Goal: Information Seeking & Learning: Learn about a topic

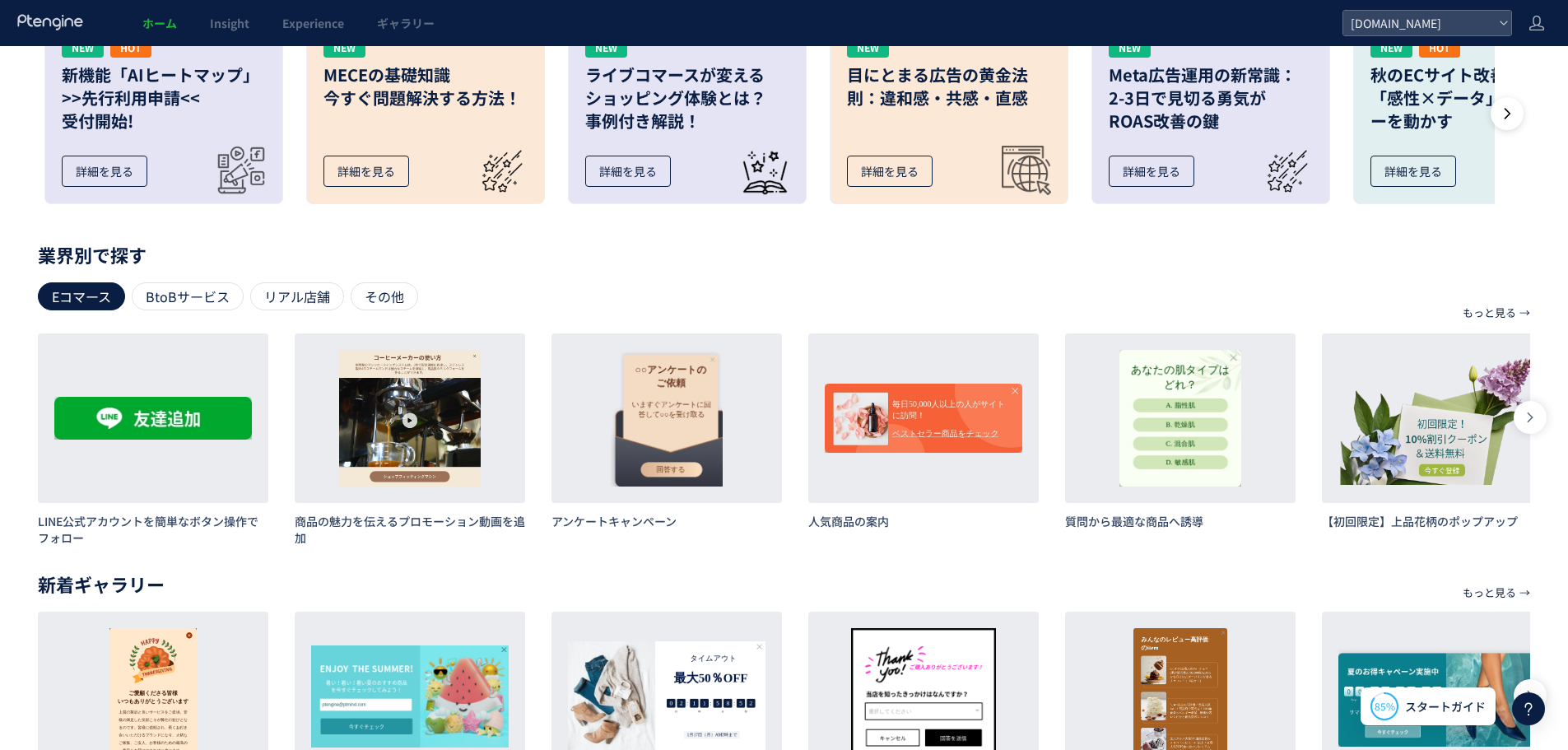
scroll to position [684, 0]
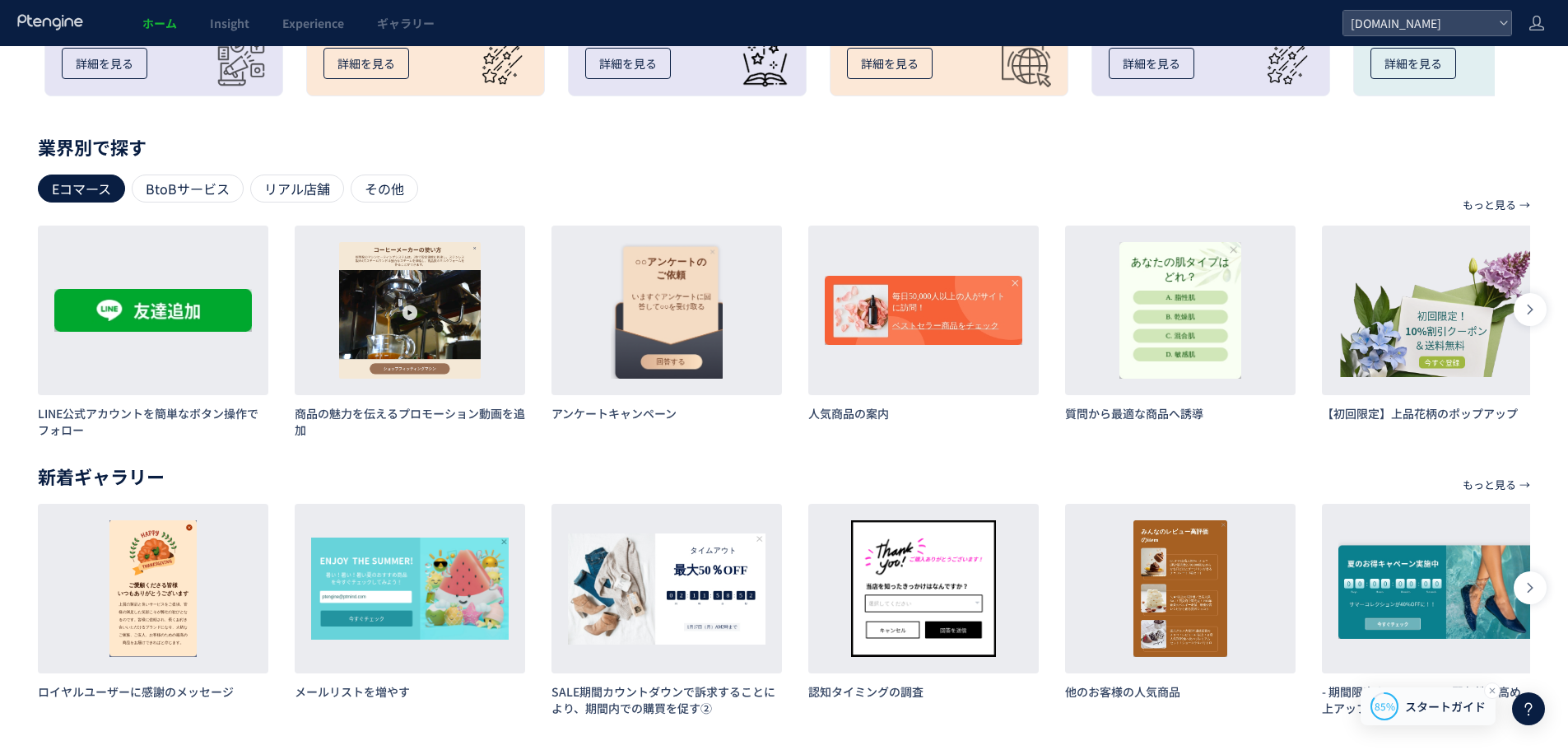
click at [1421, 709] on span "スタートガイド" at bounding box center [1446, 706] width 81 height 17
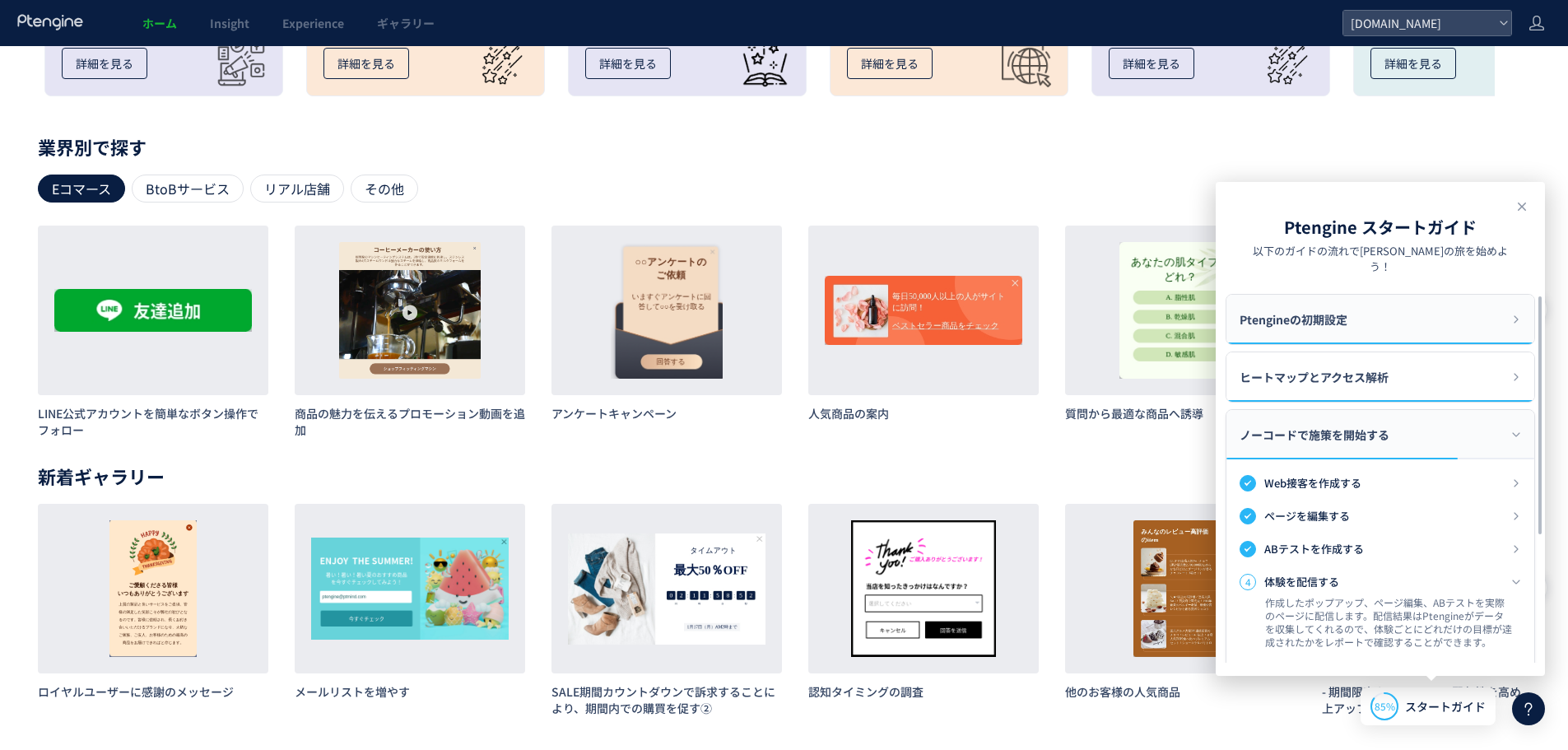
click at [1337, 311] on span "Ptengineの初期設定" at bounding box center [1293, 319] width 108 height 49
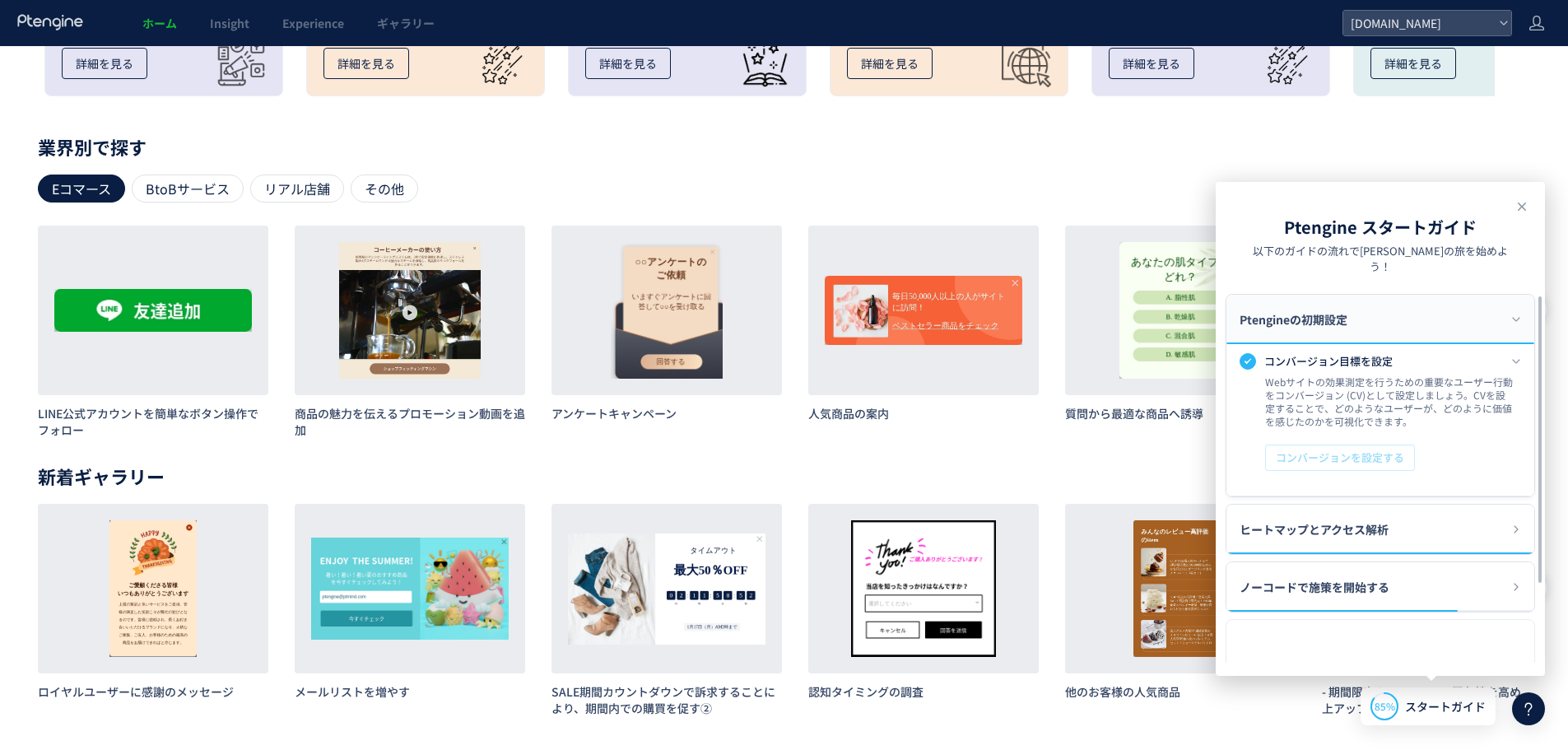
scroll to position [132, 0]
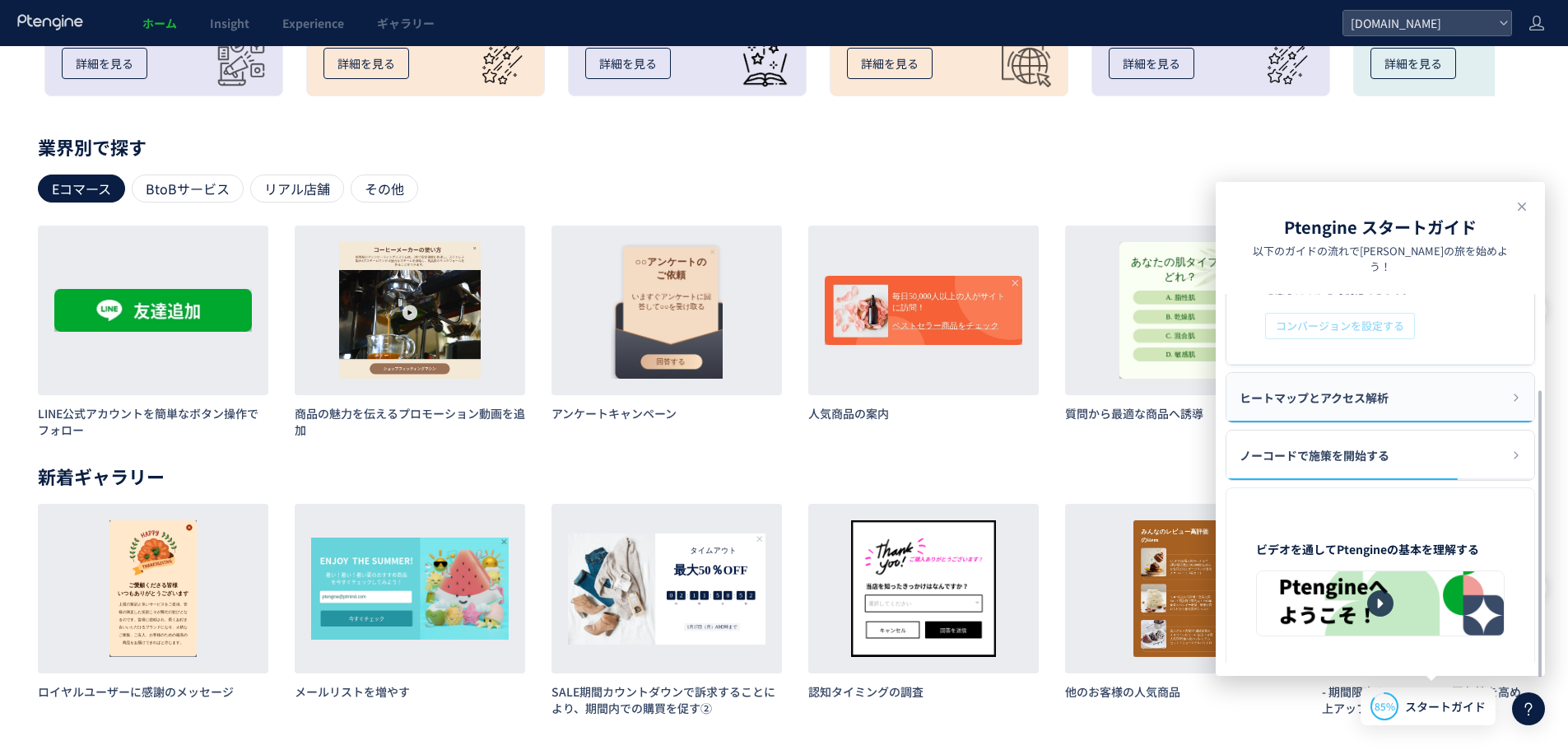
click at [1333, 379] on span "ヒートマップとアクセス解析" at bounding box center [1314, 397] width 149 height 49
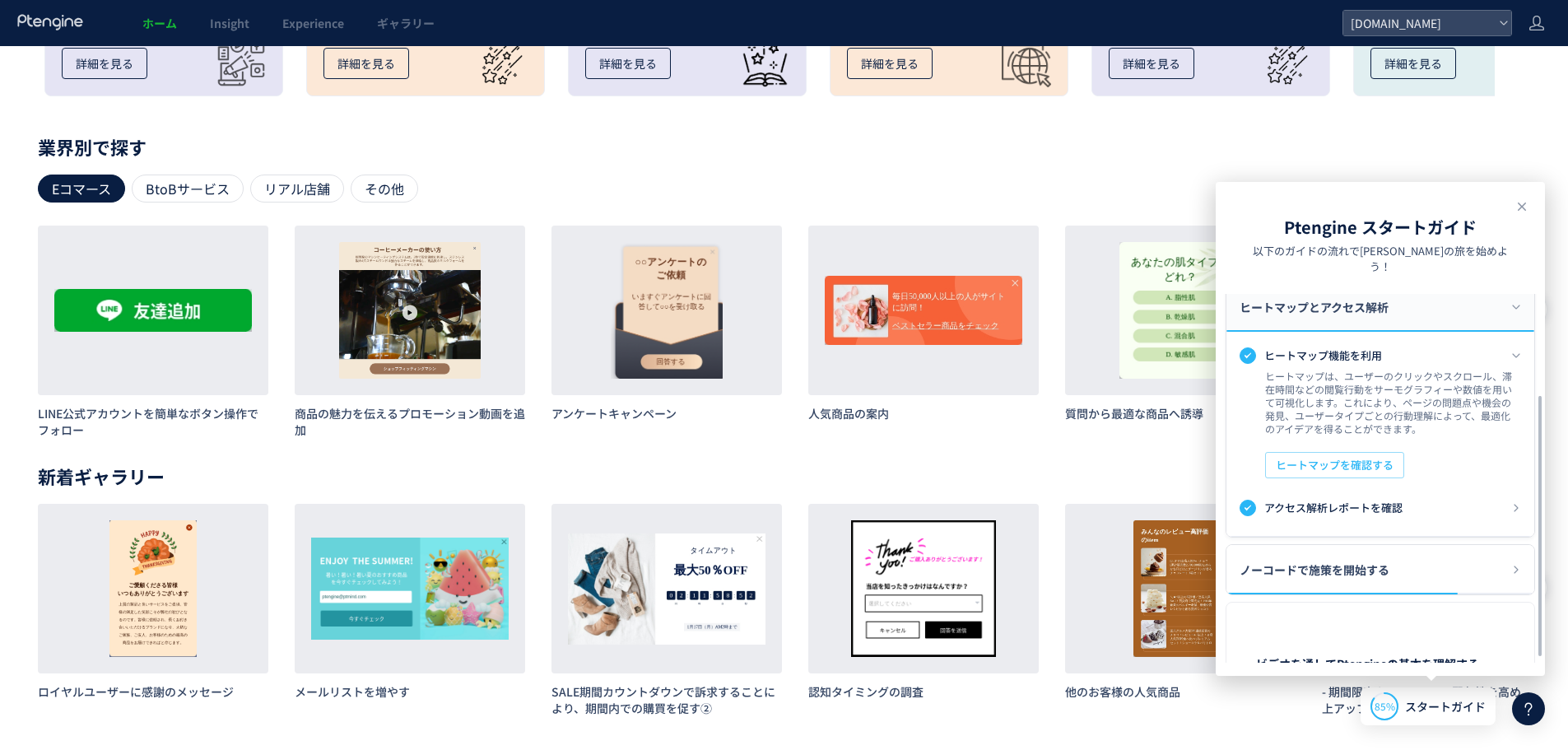
scroll to position [184, 0]
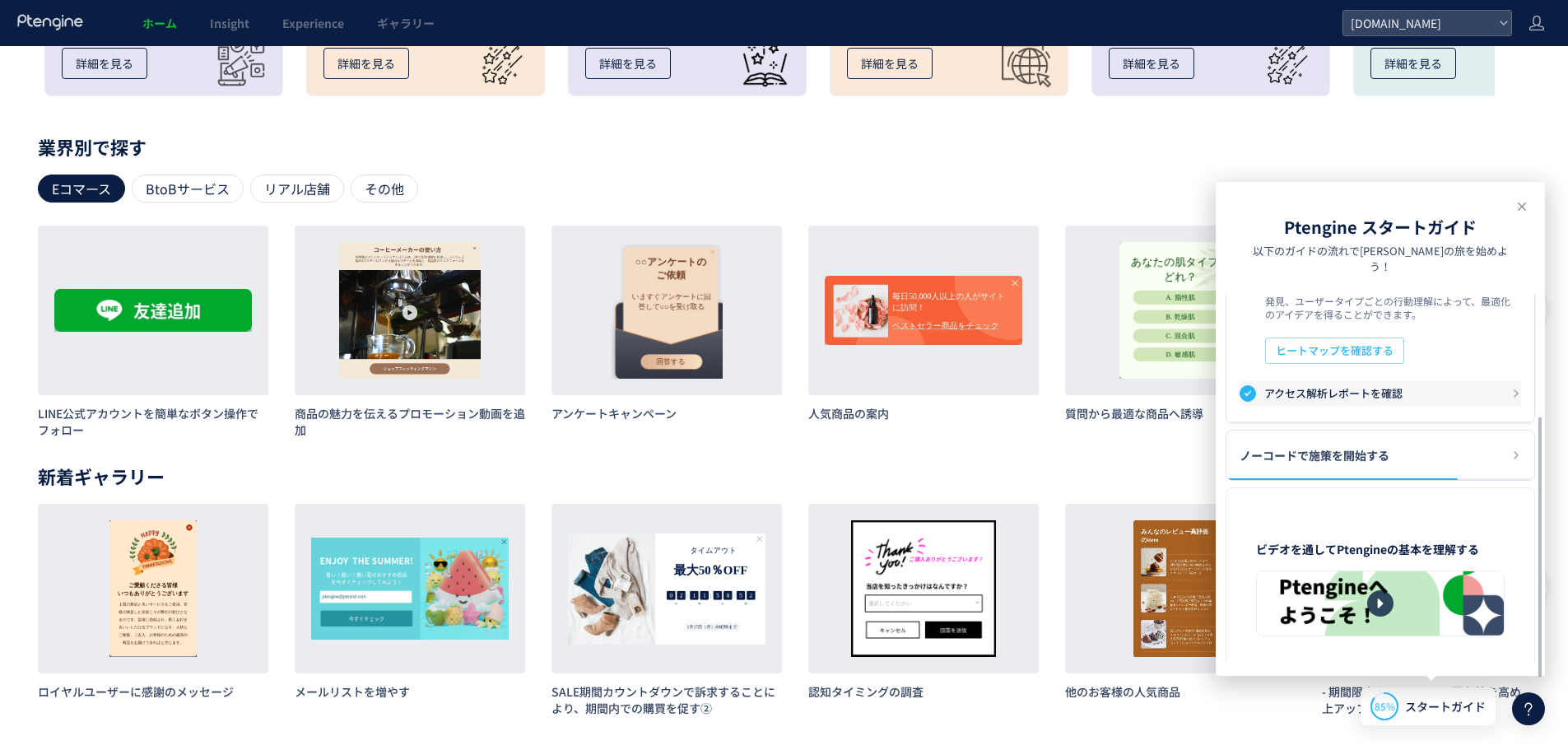
click at [1334, 388] on div "2 アクセス解析レポートを確認" at bounding box center [1379, 393] width 281 height 24
click at [1340, 444] on span "ノーコードで施策を開始する" at bounding box center [1314, 454] width 150 height 49
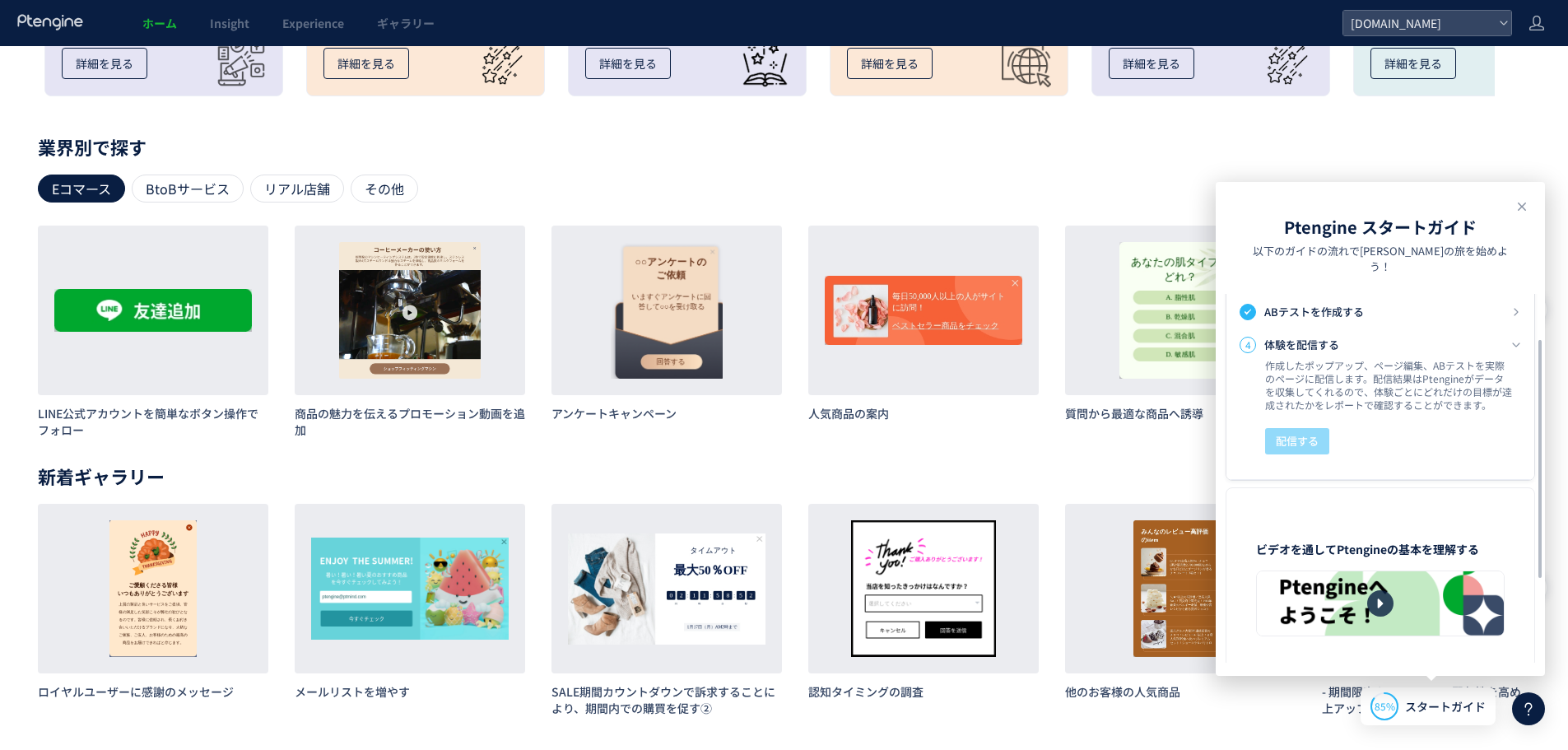
scroll to position [0, 0]
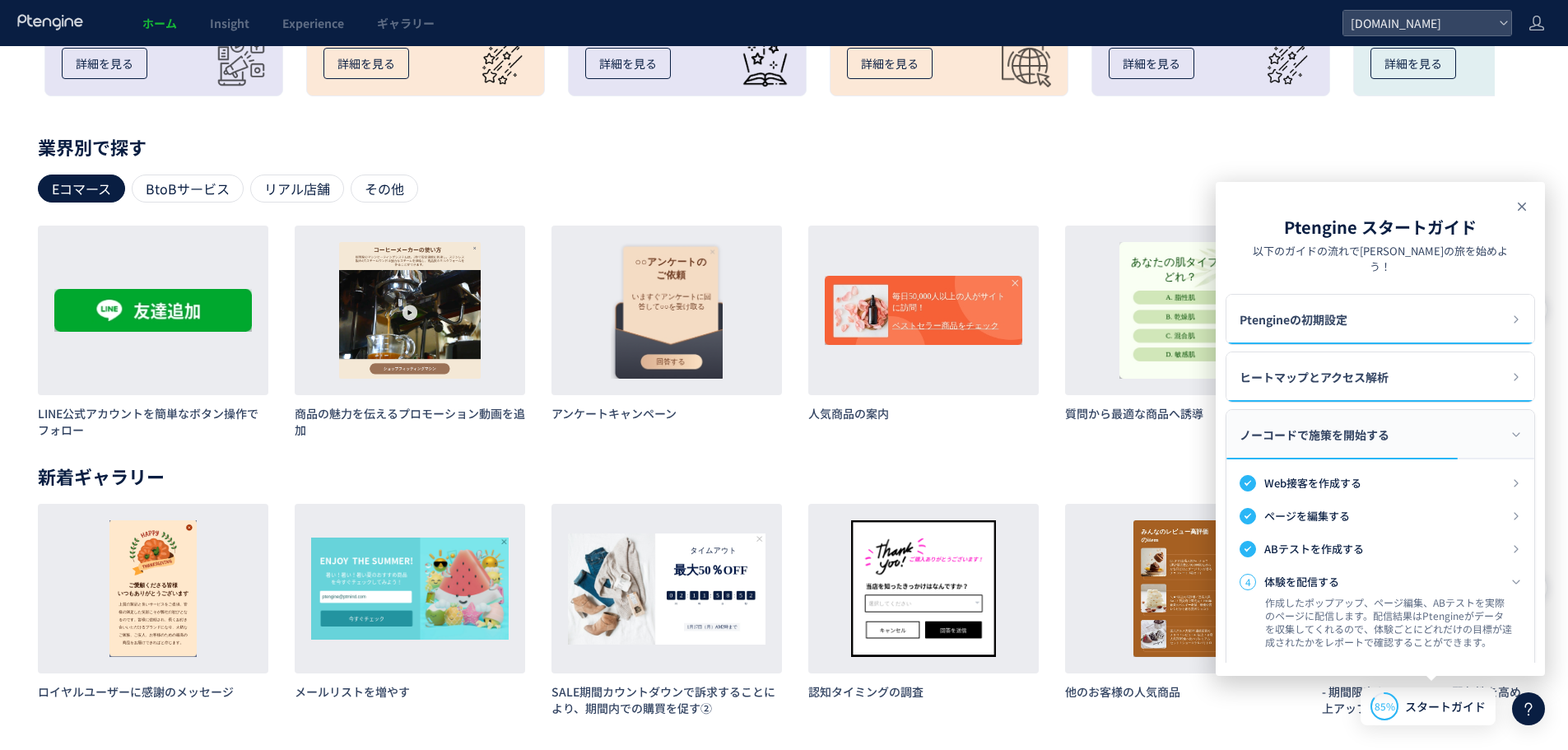
click at [1519, 210] on use at bounding box center [1521, 206] width 8 height 8
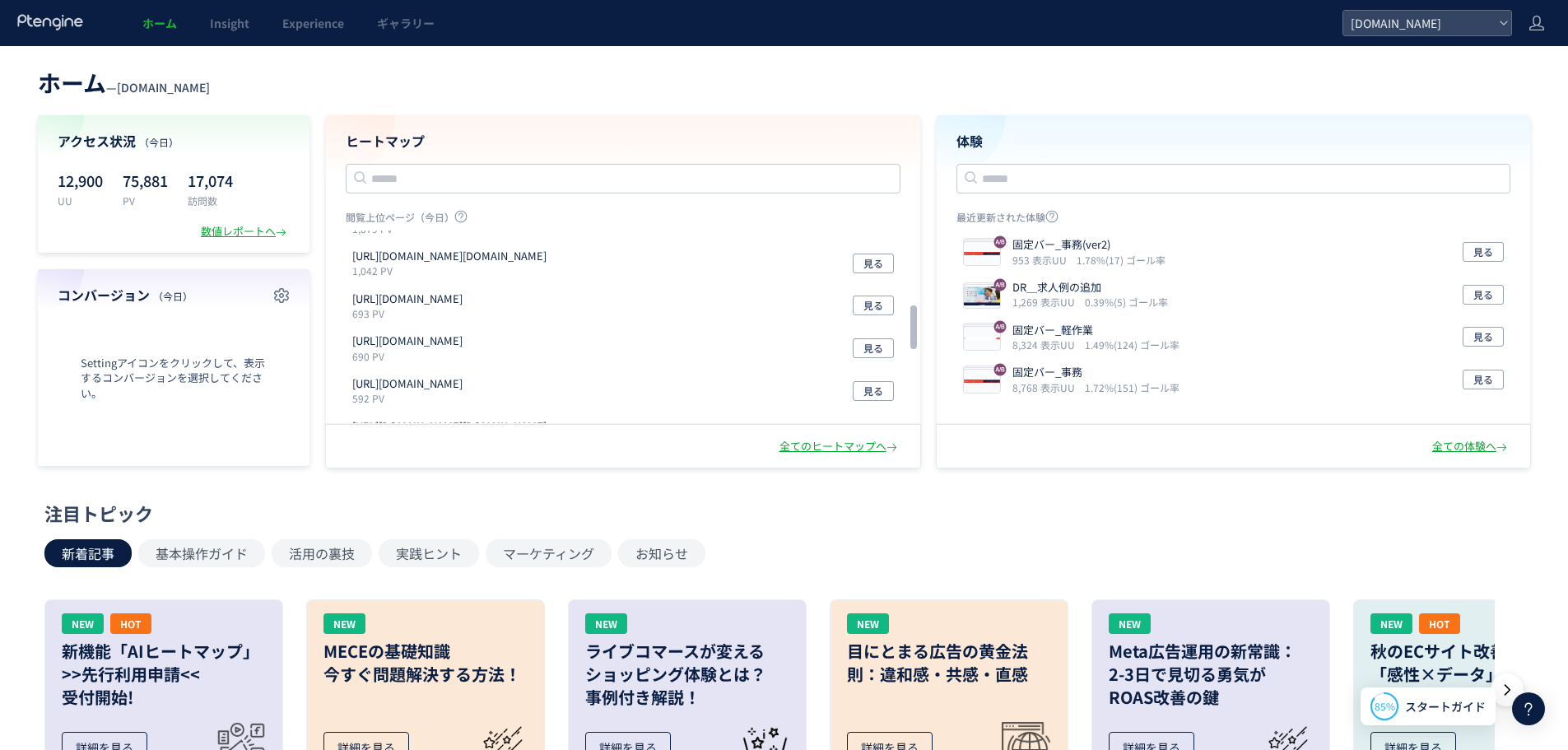
click at [172, 366] on span "Settingアイコンをクリックして、表示するコンバージョンを選択してください。" at bounding box center [173, 378] width 232 height 46
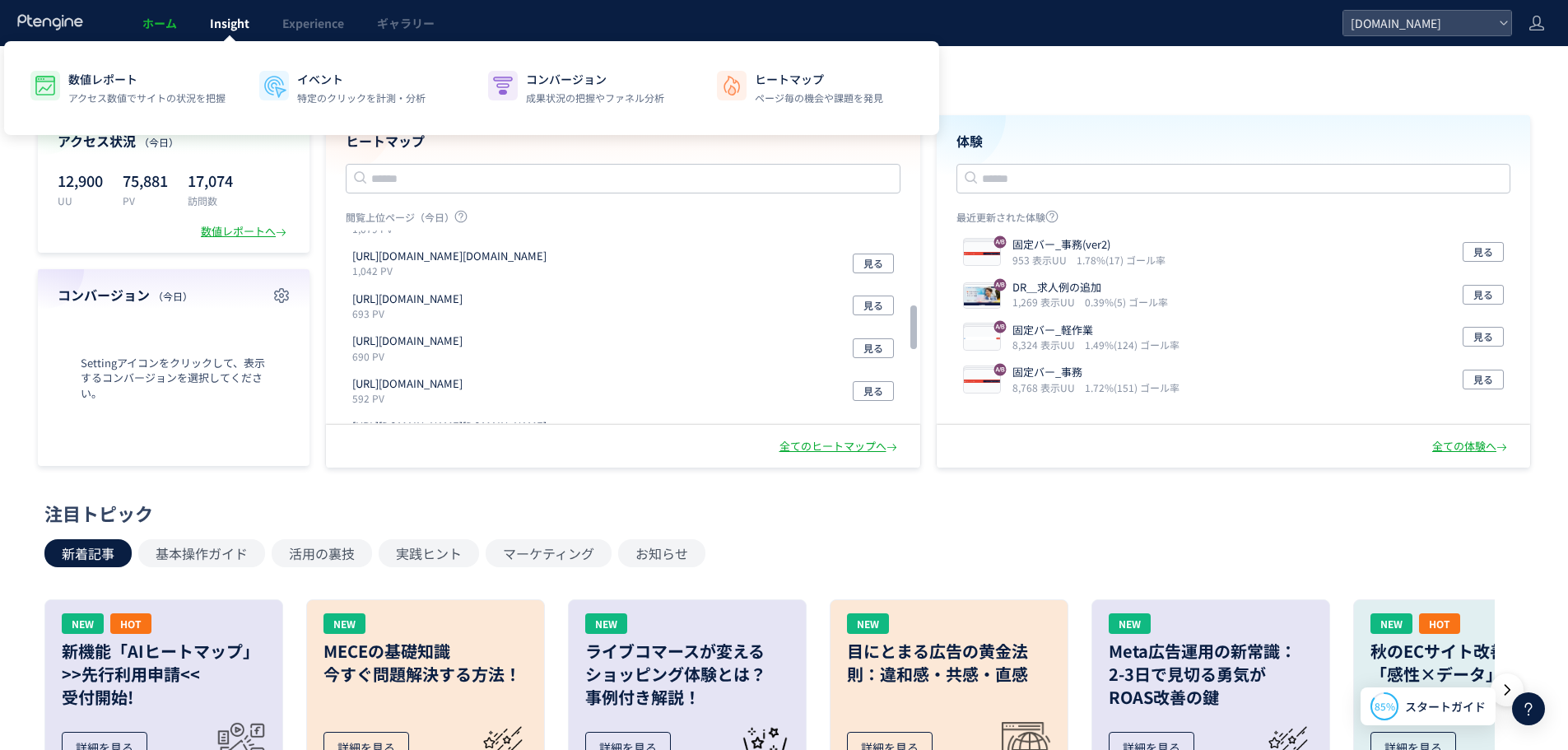
click at [237, 38] on link "Insight" at bounding box center [229, 22] width 73 height 46
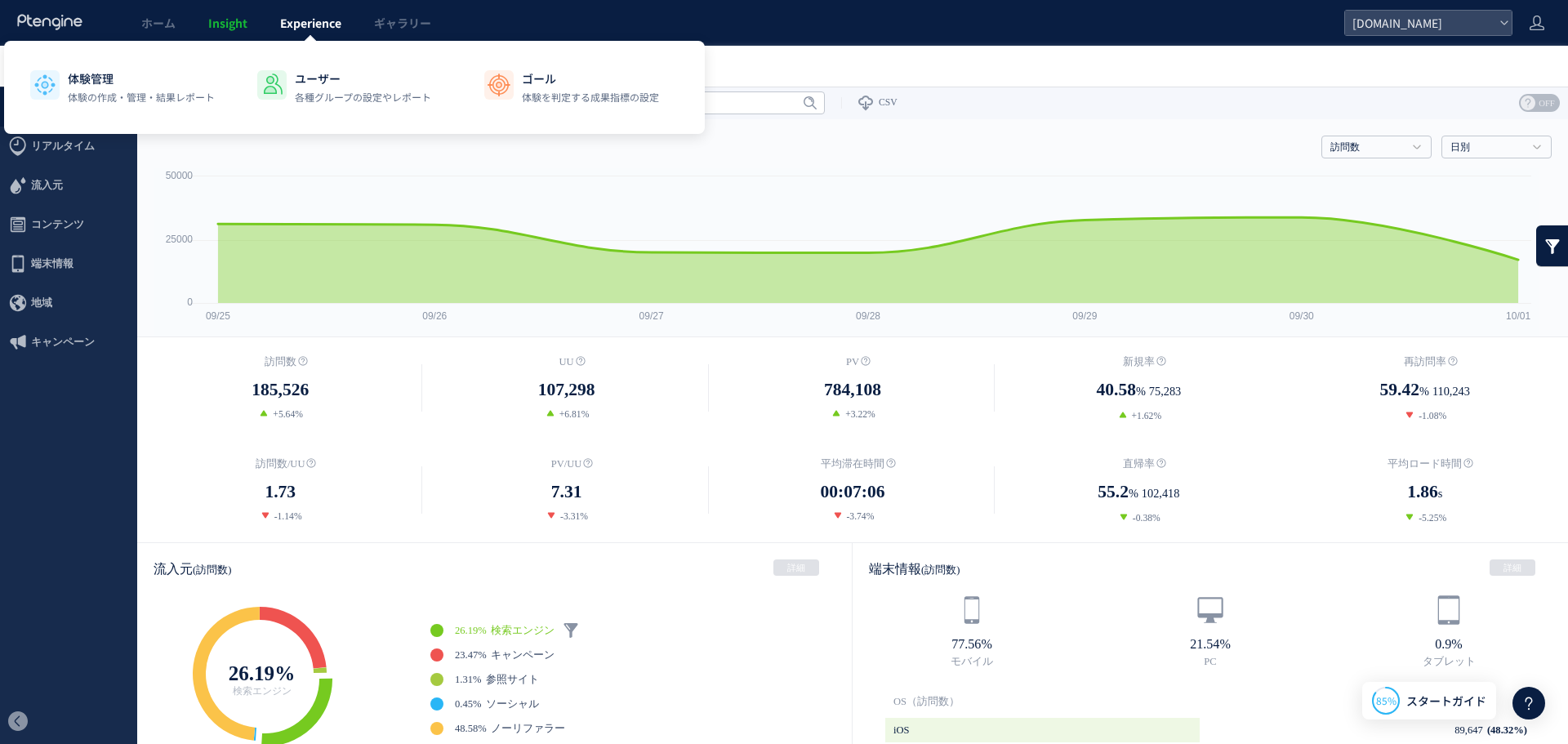
click at [314, 33] on link "Experience" at bounding box center [310, 22] width 94 height 45
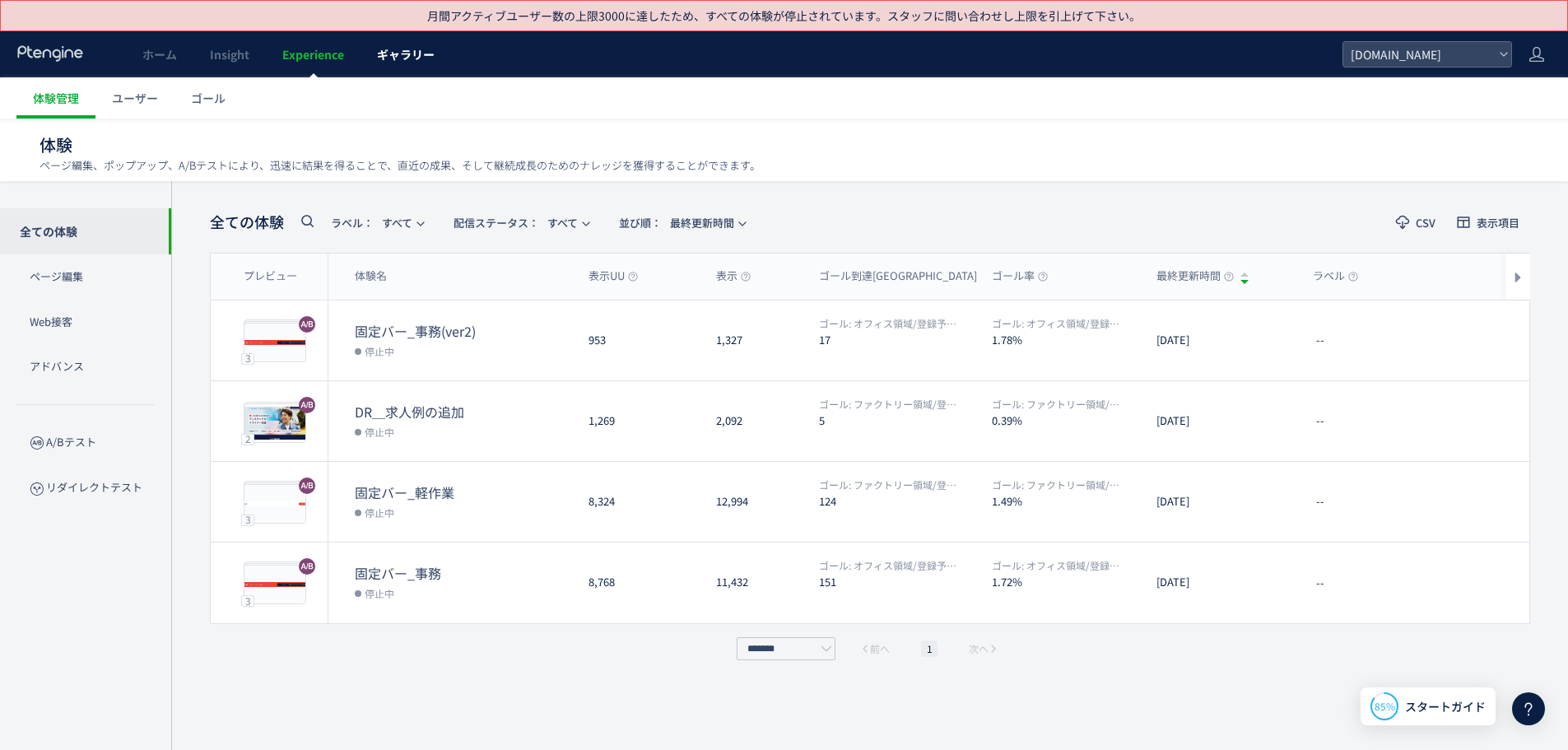
click at [386, 54] on span "ギャラリー" at bounding box center [406, 54] width 57 height 16
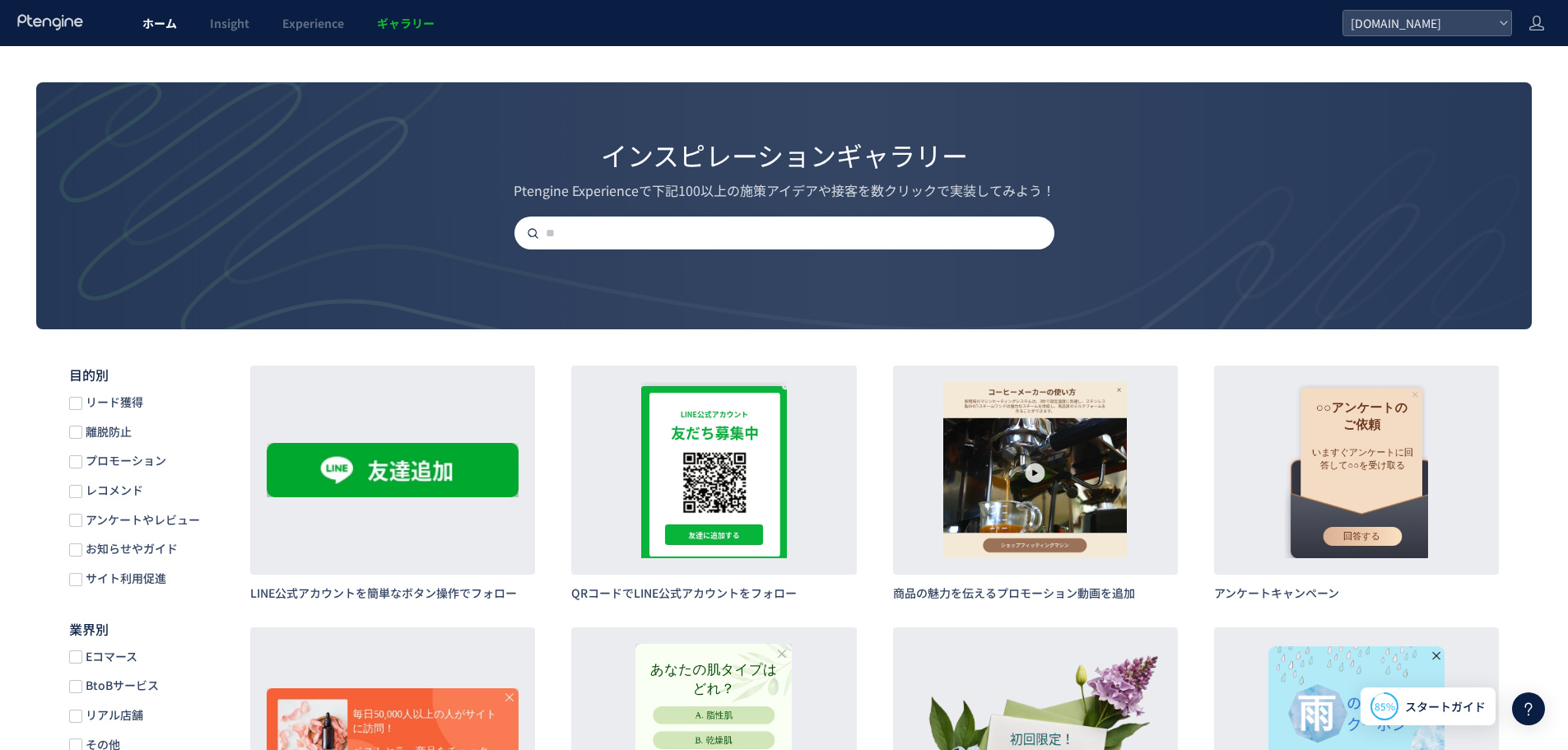
click at [174, 33] on link "ホーム" at bounding box center [159, 22] width 67 height 46
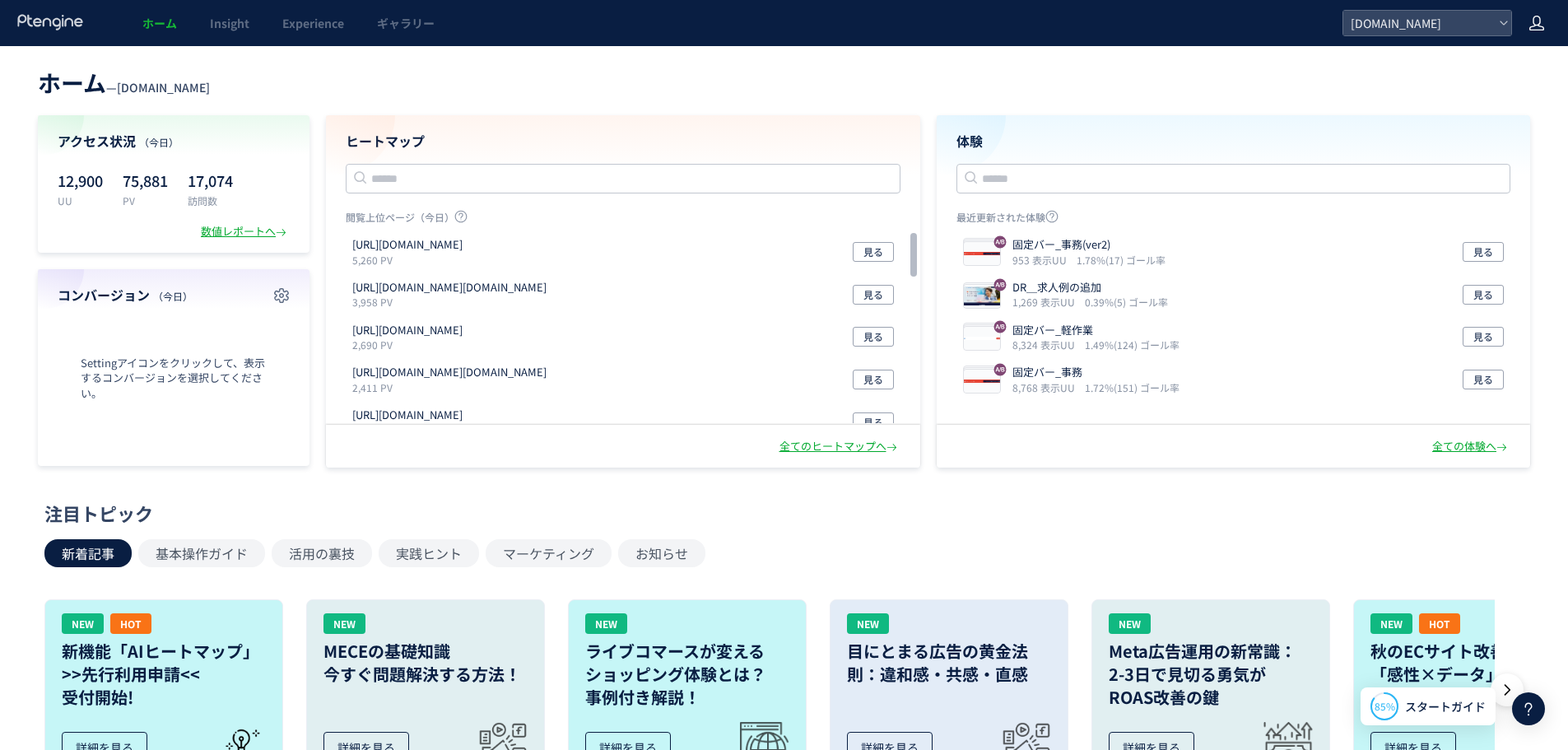
click at [1531, 21] on icon at bounding box center [1537, 22] width 16 height 16
click at [885, 78] on header "ホーム — [GEOGRAPHIC_DATA][DOMAIN_NAME]" at bounding box center [784, 81] width 1493 height 36
click at [1449, 704] on span "スタートガイド" at bounding box center [1446, 706] width 81 height 17
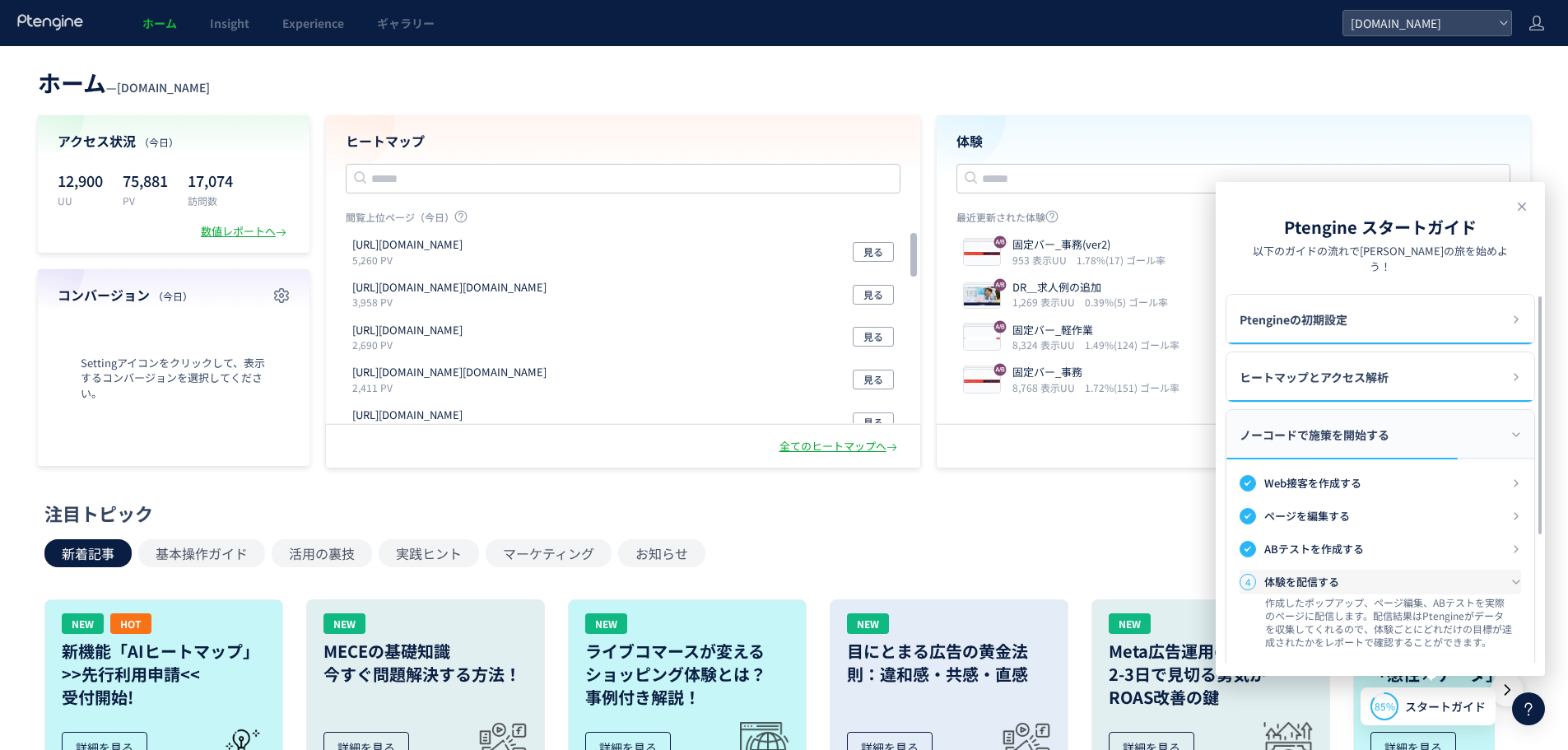
scroll to position [237, 0]
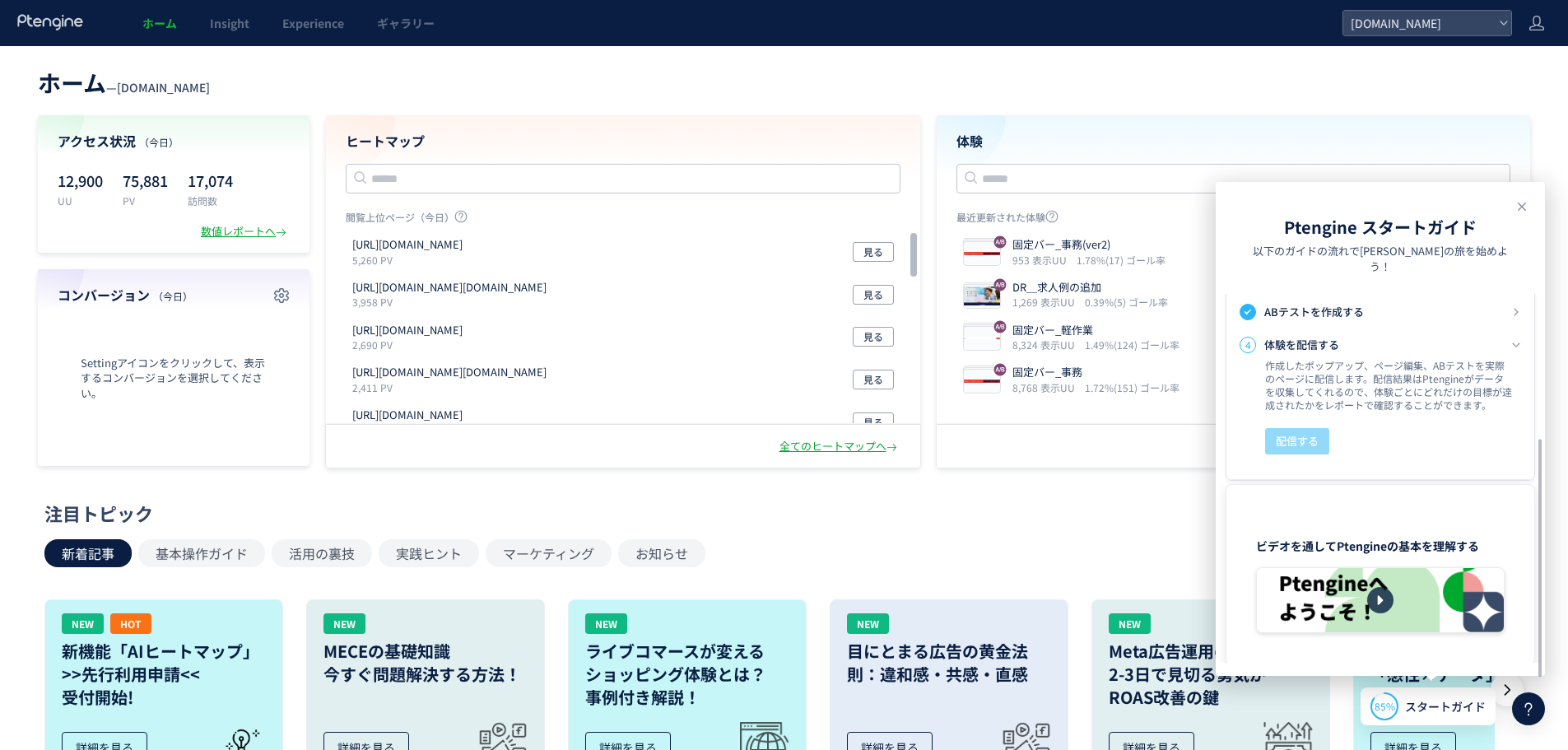
click at [1362, 576] on div at bounding box center [1380, 599] width 247 height 64
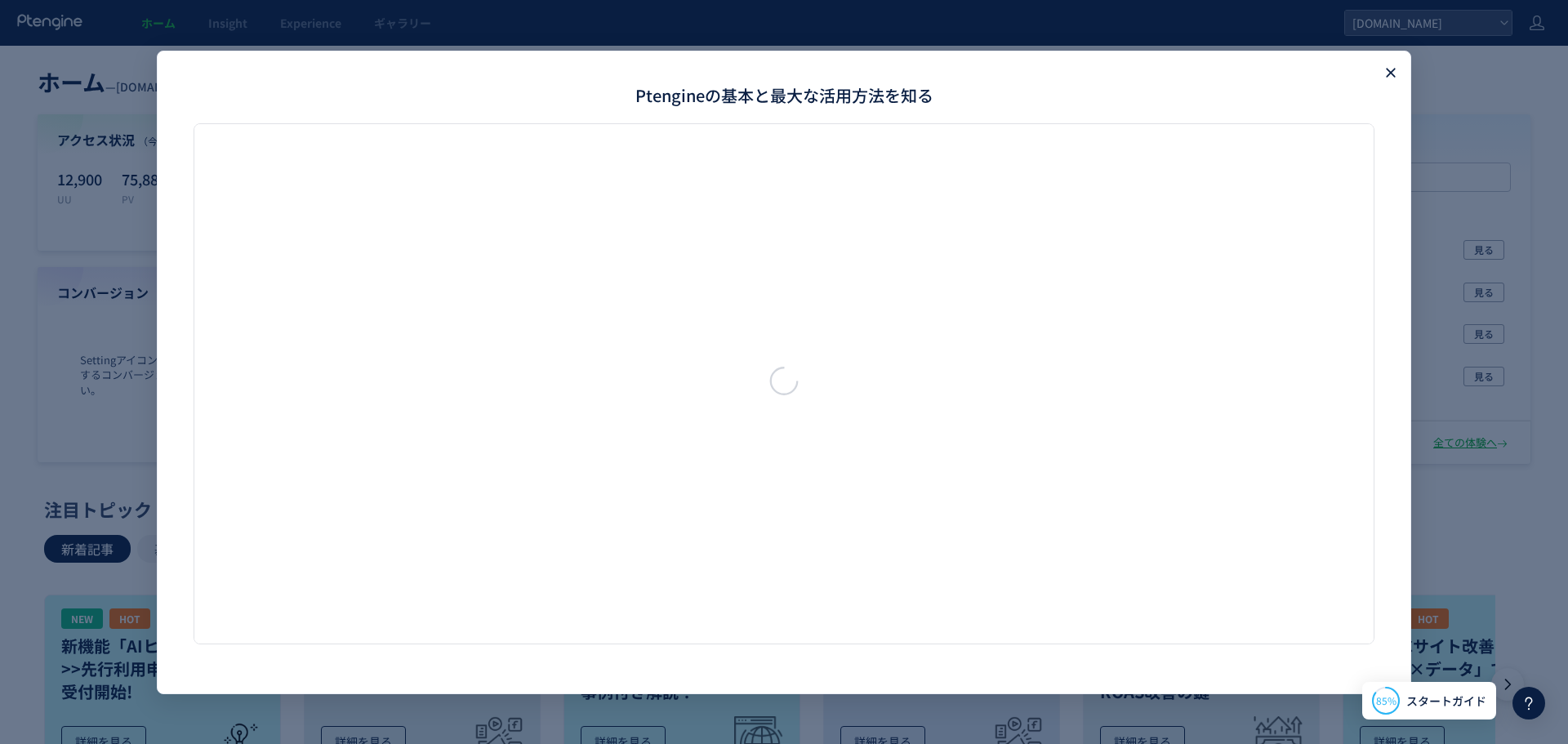
click at [1391, 78] on icon "Close" at bounding box center [1391, 72] width 16 height 16
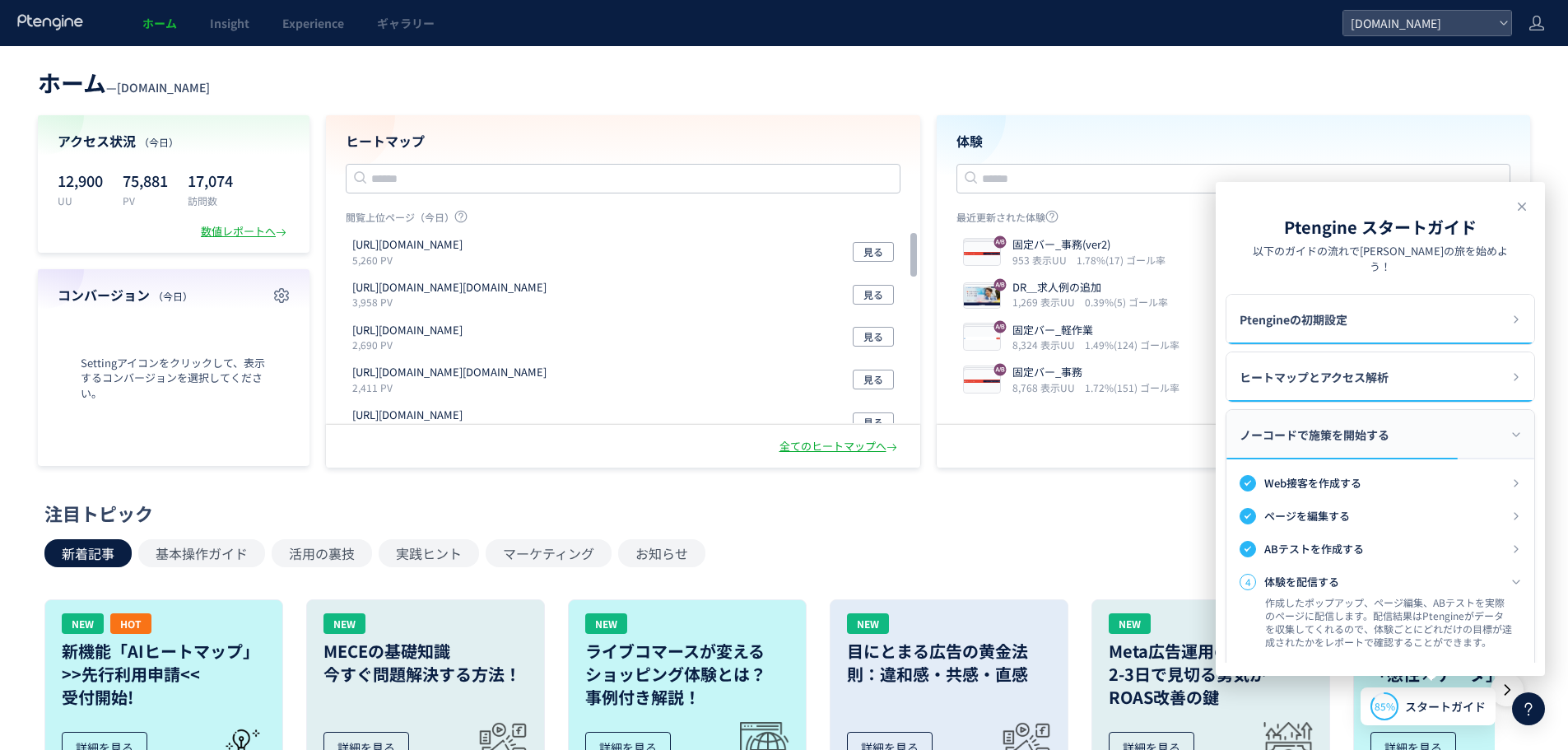
click at [1185, 528] on div "注目トピック 新着記事 基本操作ガイド 活用の裏技 実践ヒント マーケティング お知らせ NEW HOT 新機能「AIヒートマップ」 >>先行利用申請<< 受…" at bounding box center [780, 646] width 1471 height 292
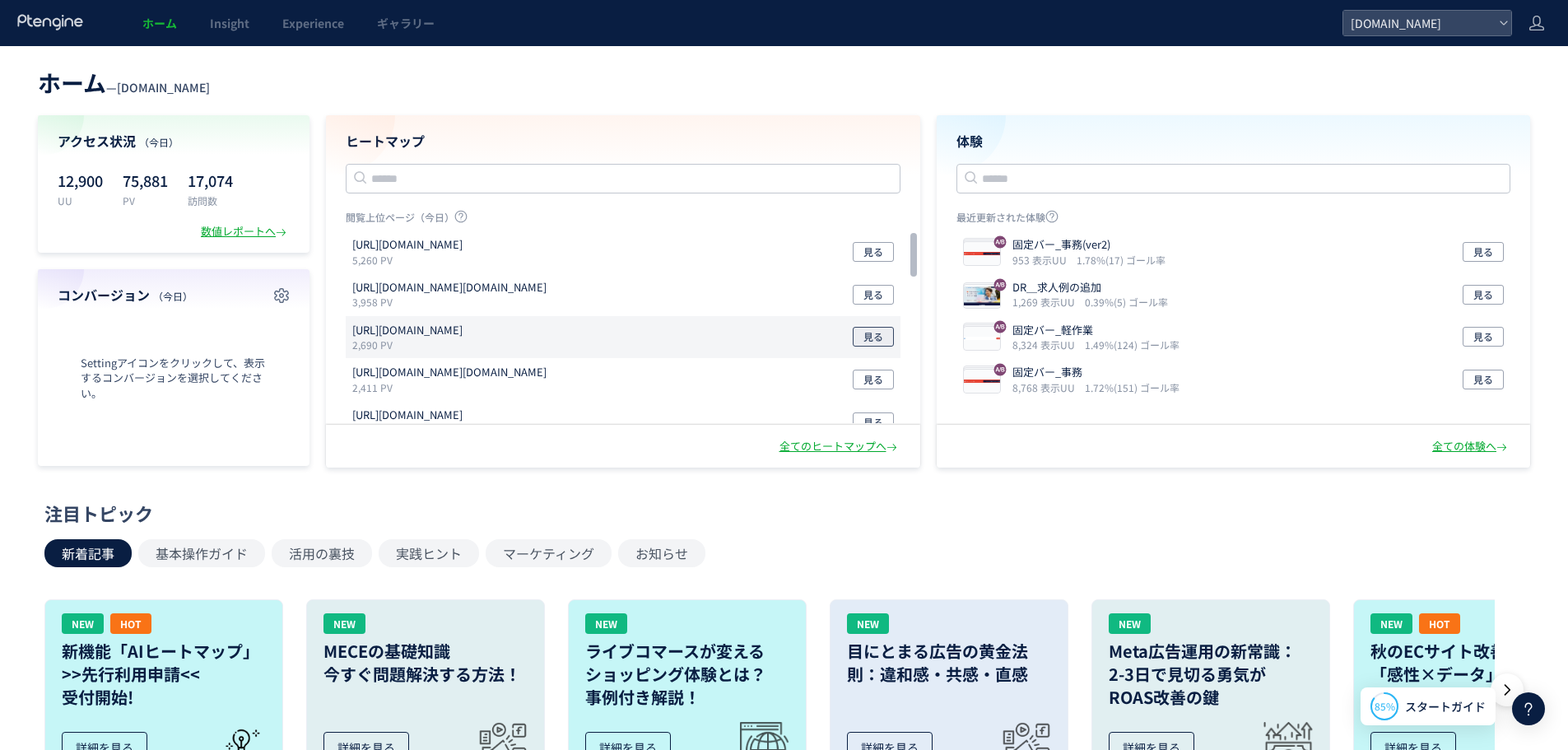
click at [863, 335] on button "見る" at bounding box center [874, 337] width 41 height 20
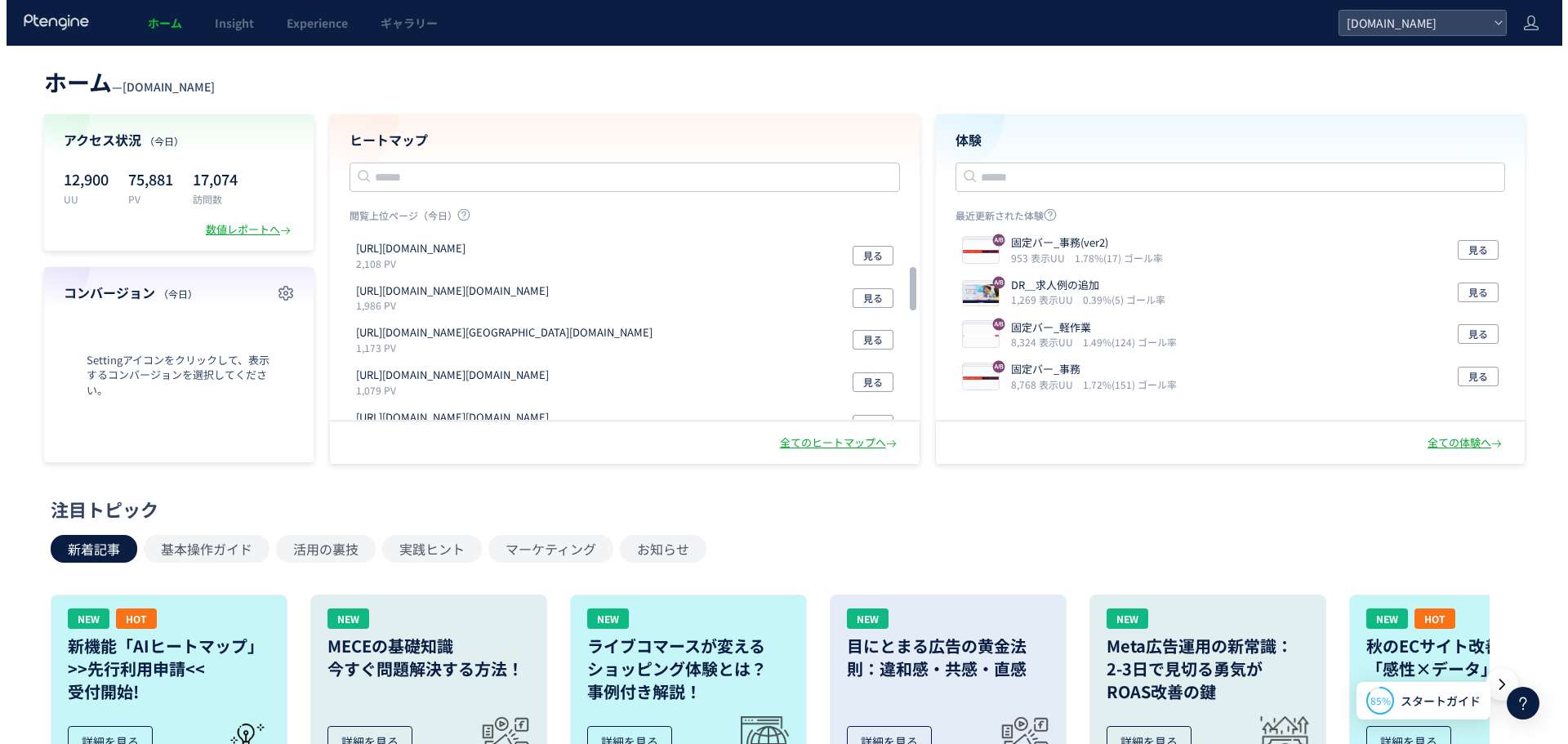
scroll to position [0, 0]
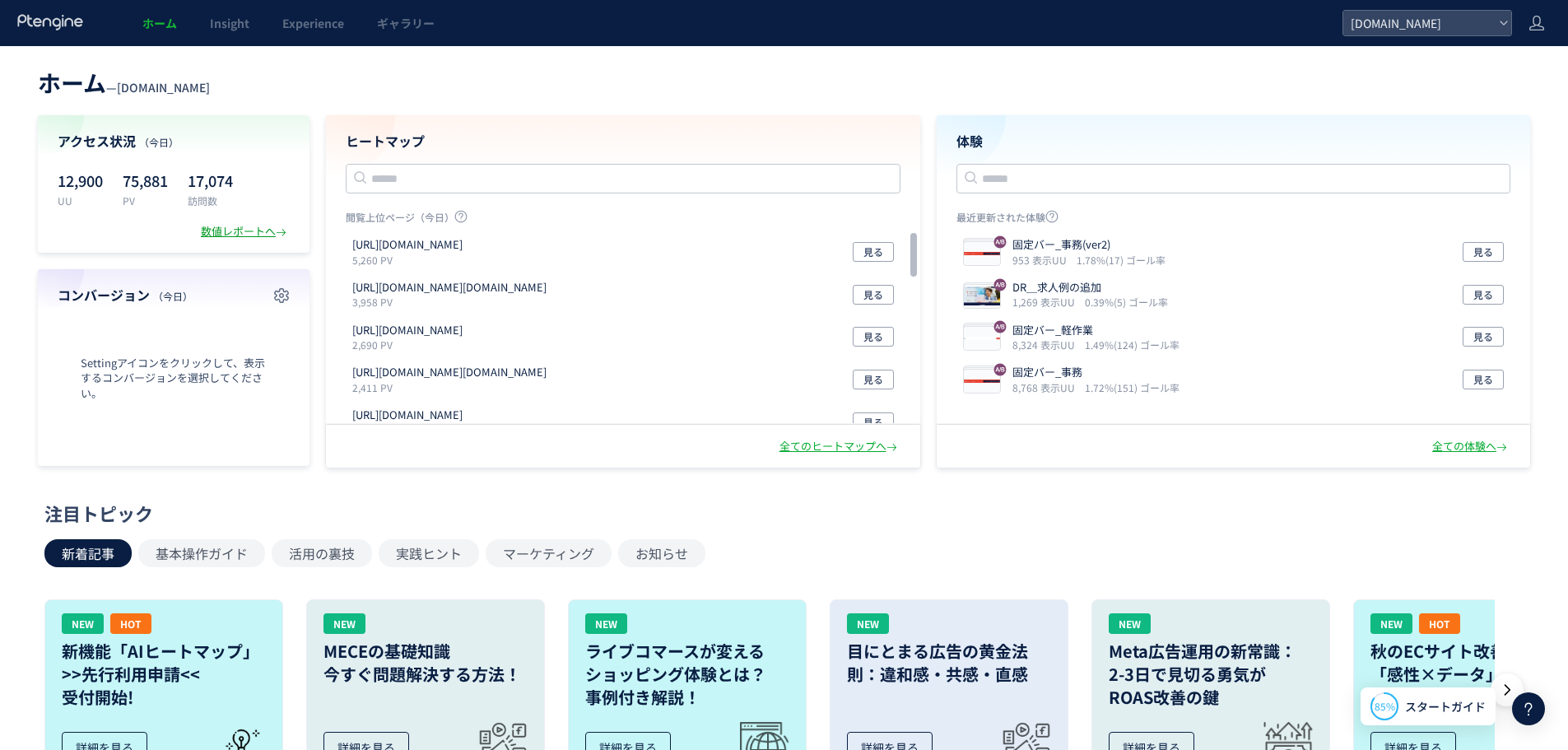
click at [234, 234] on div "数値レポートへ" at bounding box center [245, 231] width 89 height 15
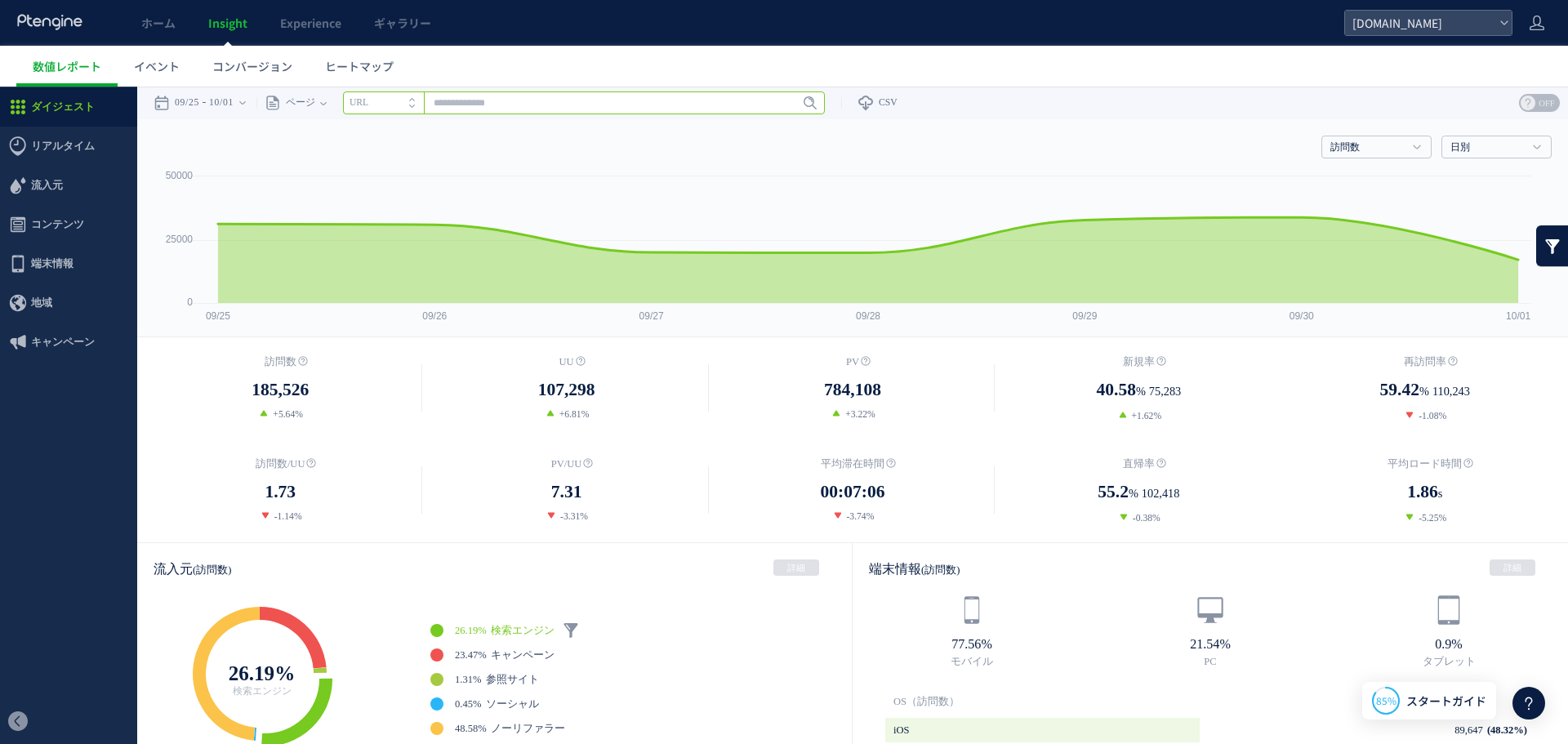
click at [479, 105] on input "text" at bounding box center [584, 103] width 482 height 23
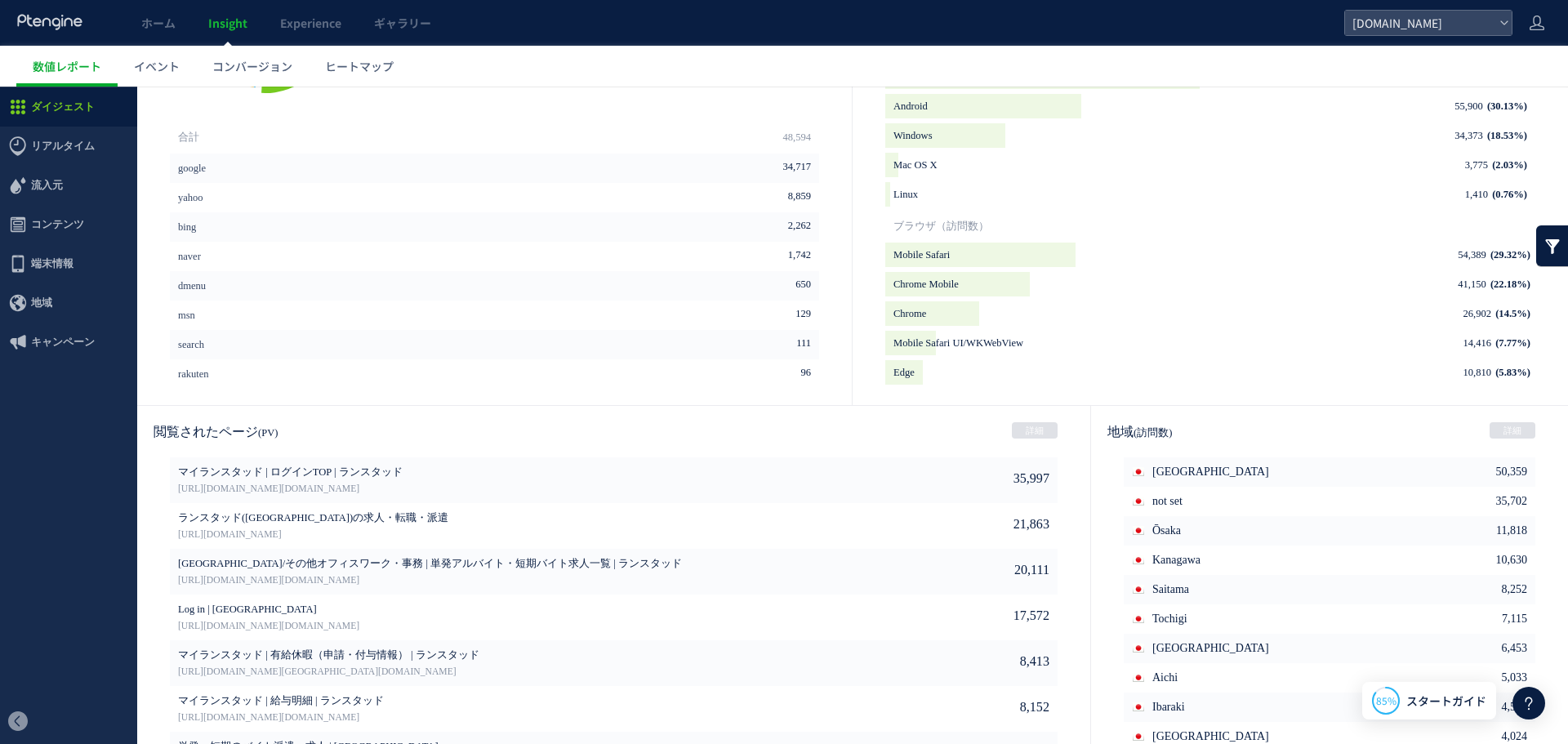
scroll to position [710, 0]
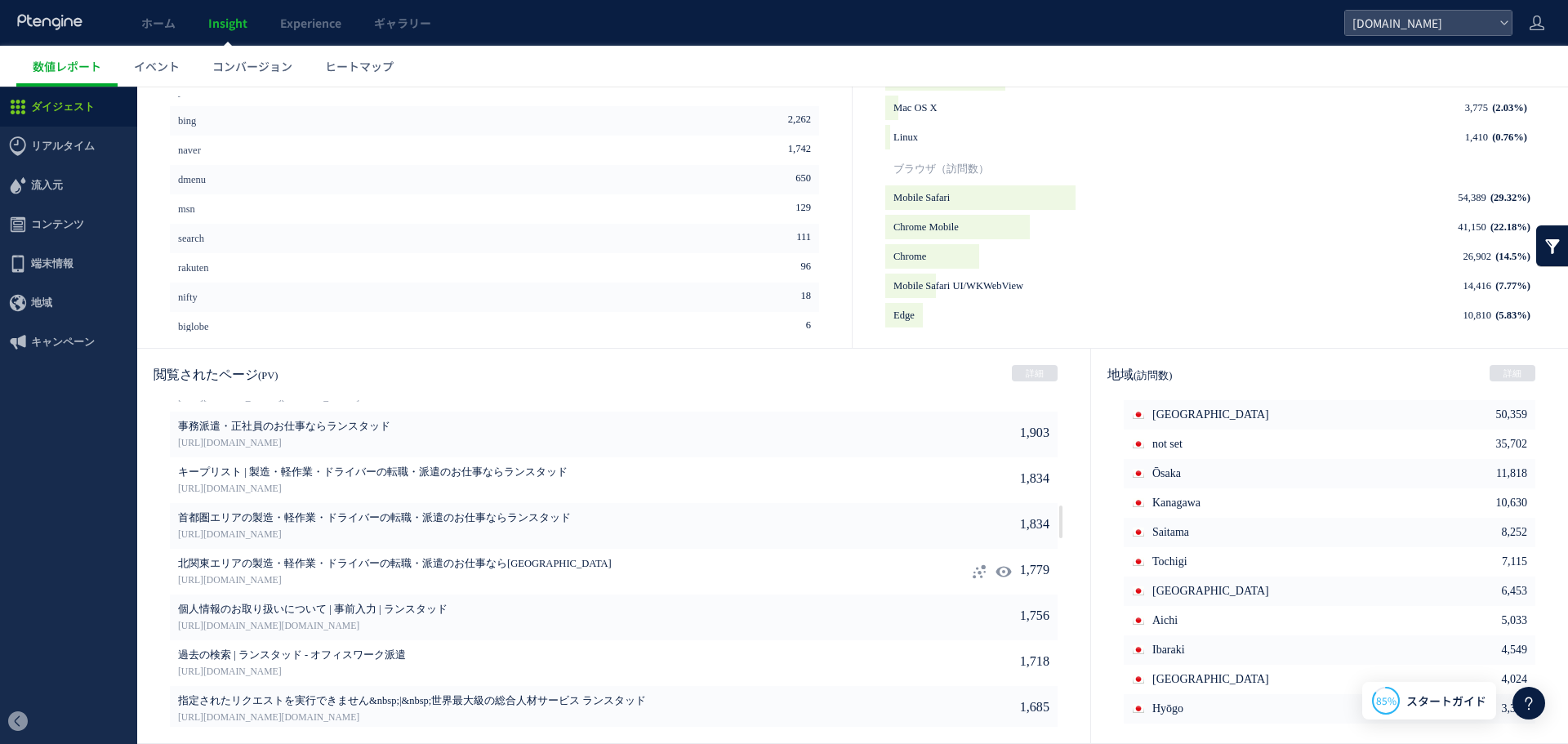
drag, startPoint x: 439, startPoint y: 564, endPoint x: 396, endPoint y: 560, distance: 43.2
click at [396, 560] on span "北関東エリアの製造・軽作業・ドライバーの転職・派遣のお仕事なら[GEOGRAPHIC_DATA]" at bounding box center [540, 564] width 724 height 14
click at [339, 574] on link "[URL][DOMAIN_NAME]" at bounding box center [540, 580] width 724 height 14
click at [995, 616] on icon at bounding box center [1003, 617] width 16 height 16
type input "**********"
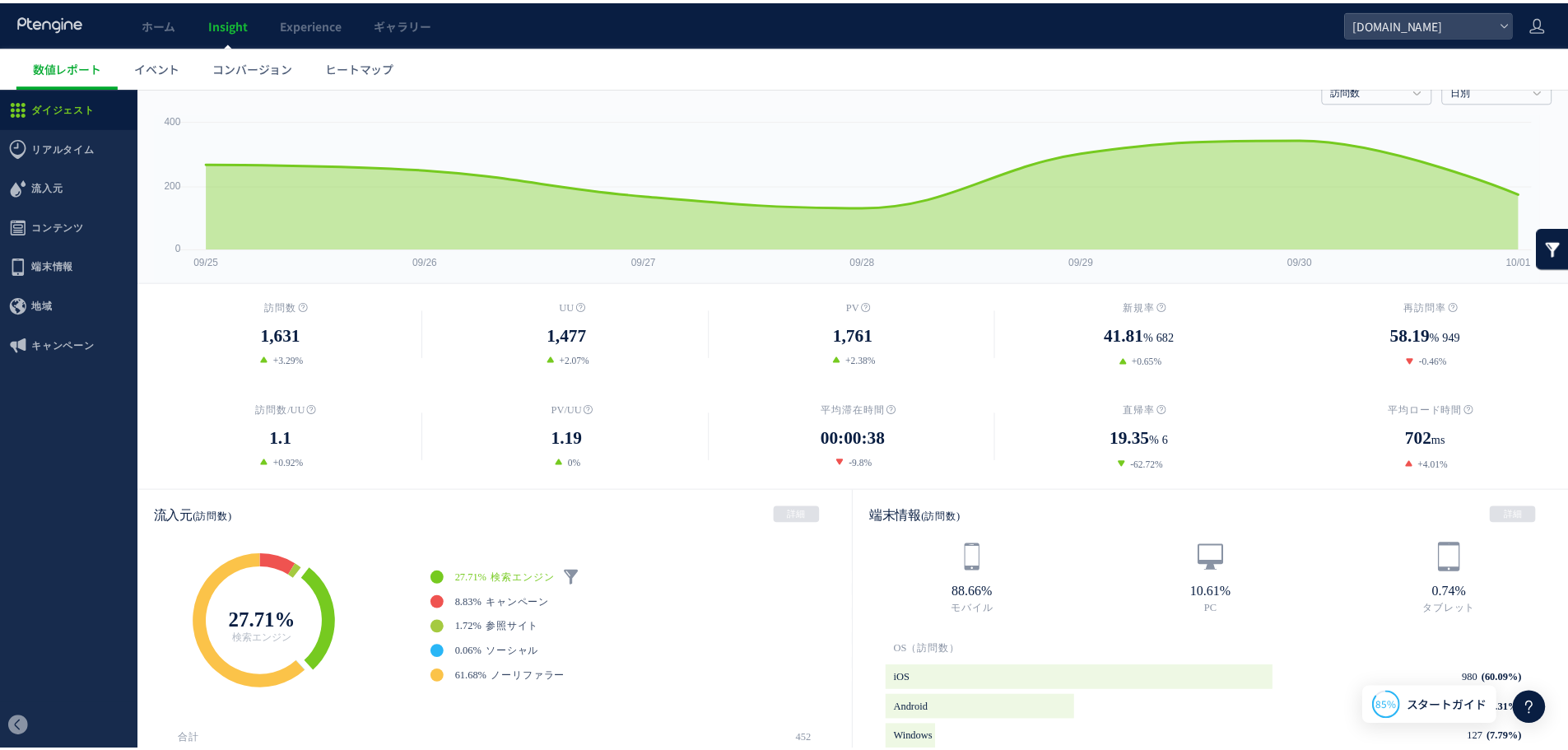
scroll to position [0, 0]
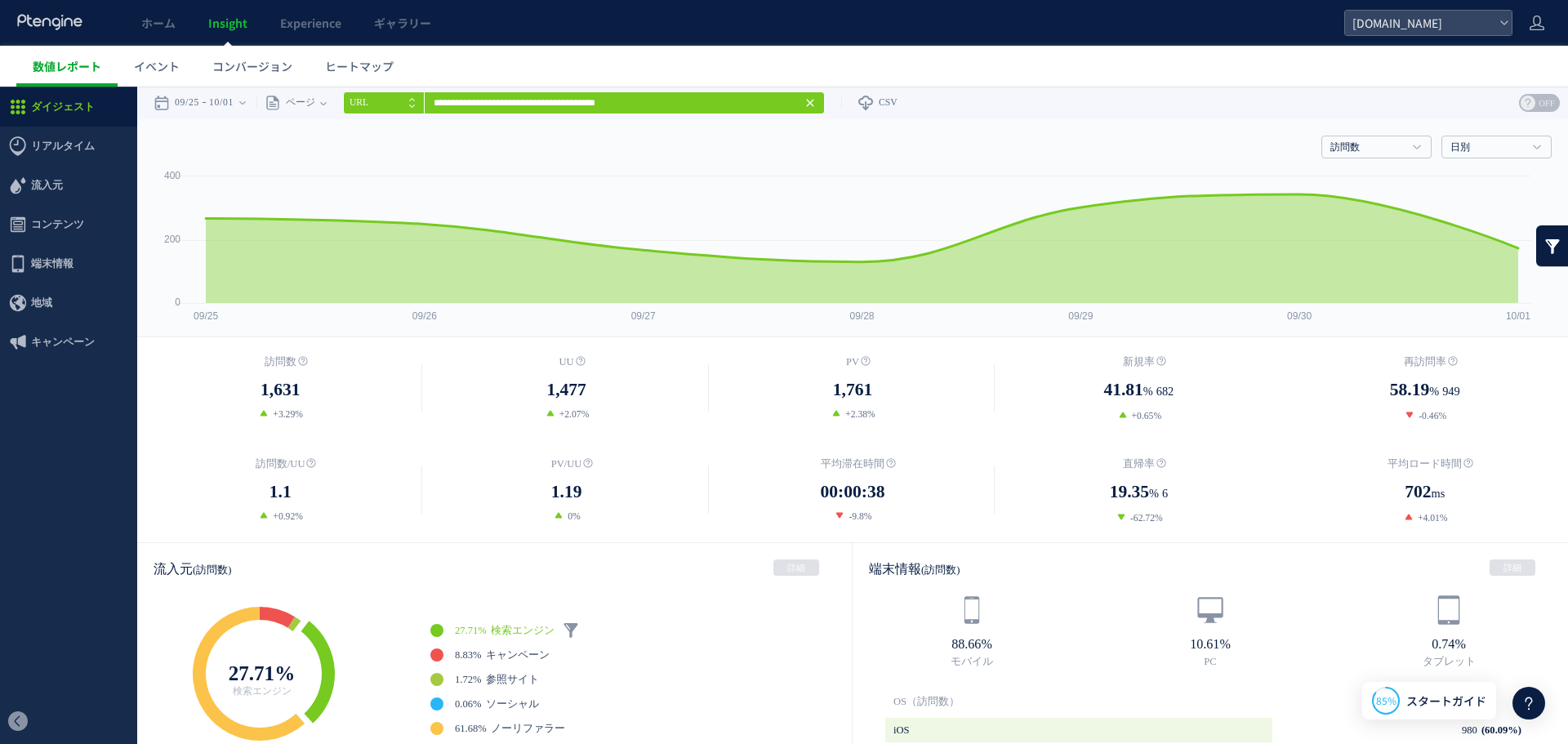
click at [73, 75] on link "数値レポート" at bounding box center [67, 66] width 102 height 41
click at [66, 32] on div at bounding box center [50, 22] width 68 height 45
click at [64, 20] on use at bounding box center [49, 21] width 64 height 15
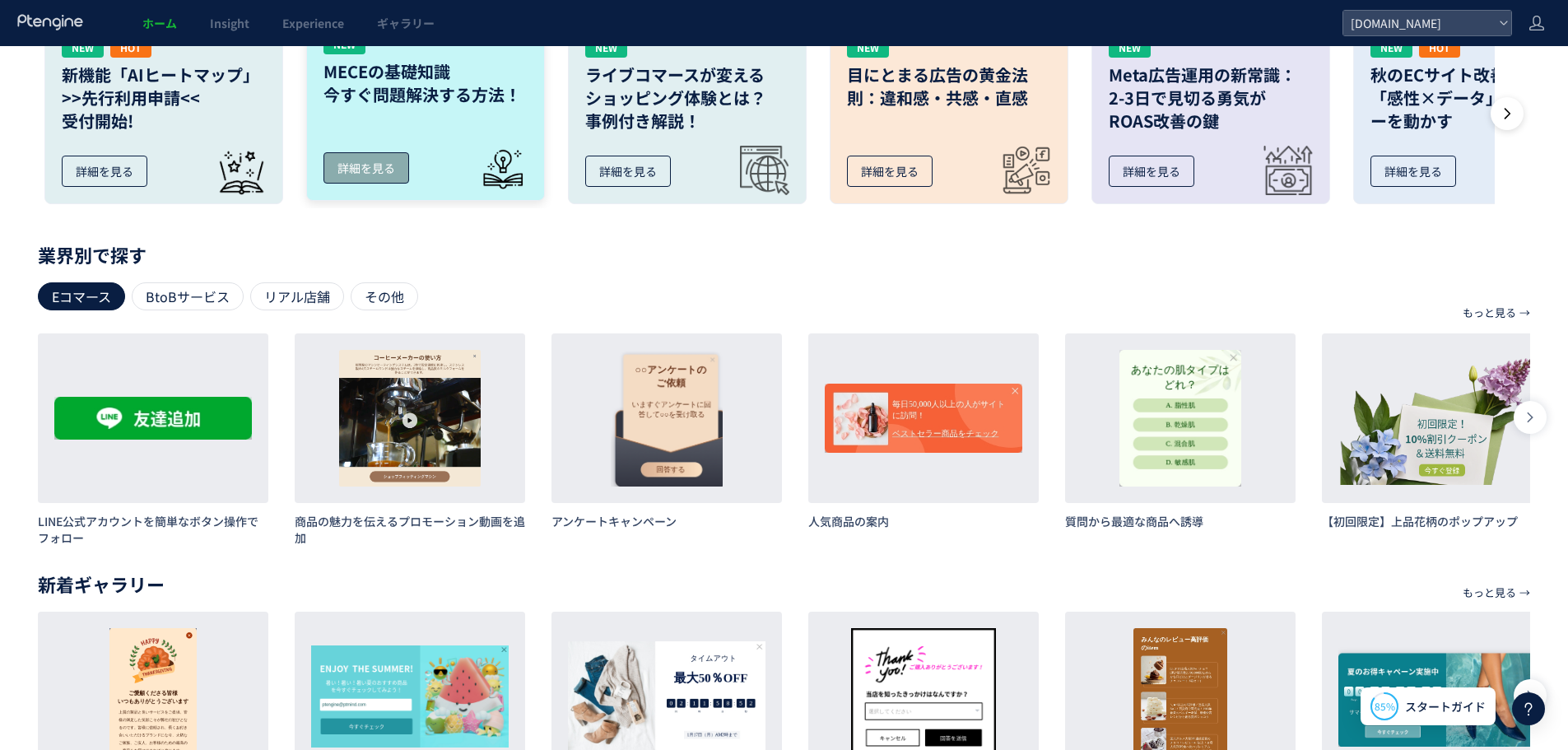
scroll to position [684, 0]
